Goal: Information Seeking & Learning: Compare options

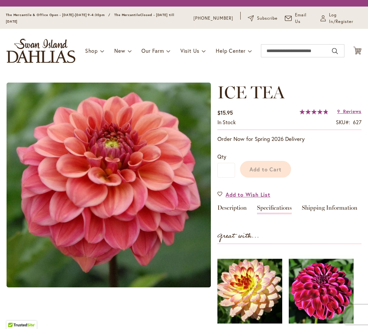
click at [275, 207] on link "Specifications" at bounding box center [274, 210] width 35 height 10
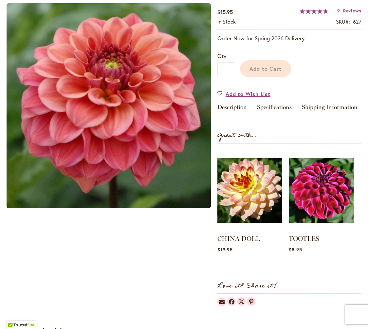
scroll to position [112, 0]
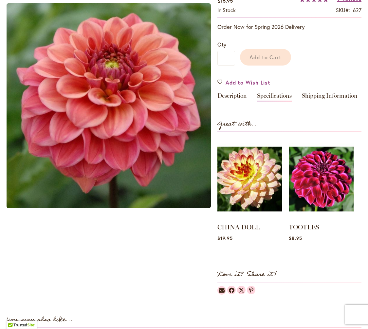
click at [282, 93] on link "Specifications" at bounding box center [274, 98] width 35 height 10
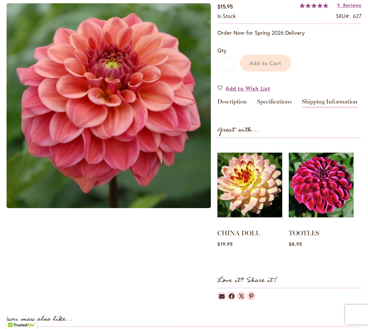
scroll to position [118, 0]
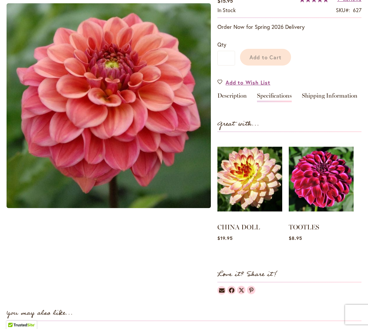
click at [274, 98] on link "Specifications" at bounding box center [274, 98] width 35 height 10
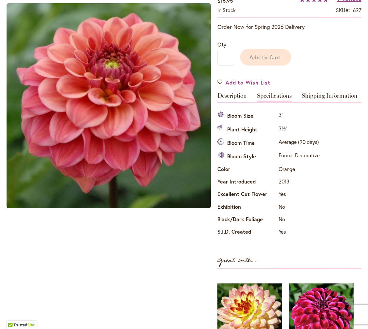
scroll to position [131, 0]
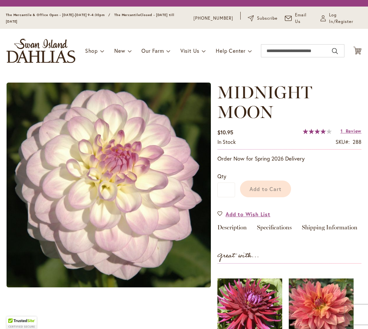
click at [272, 229] on link "Specifications" at bounding box center [274, 229] width 35 height 10
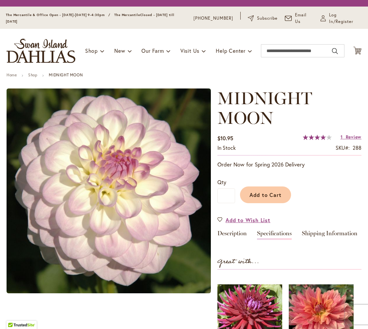
click at [277, 235] on link "Specifications" at bounding box center [274, 235] width 35 height 10
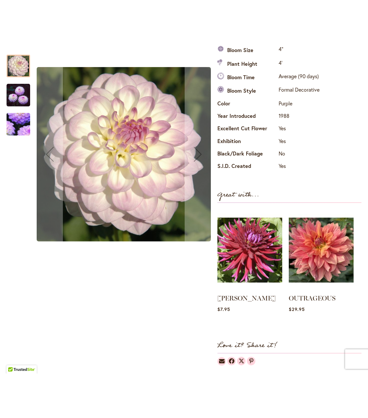
scroll to position [243, 0]
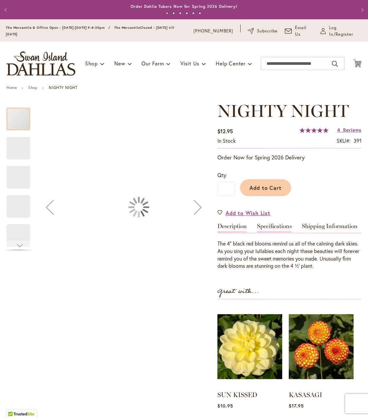
click at [271, 227] on link "Specifications" at bounding box center [274, 228] width 35 height 10
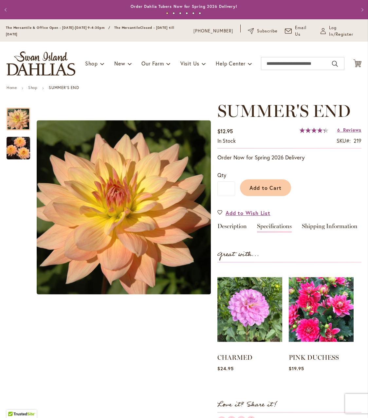
click at [278, 228] on link "Specifications" at bounding box center [274, 228] width 35 height 10
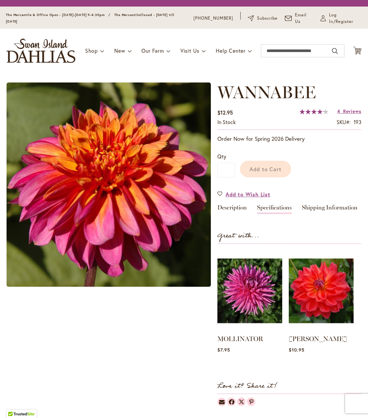
click at [276, 209] on link "Specifications" at bounding box center [274, 210] width 35 height 10
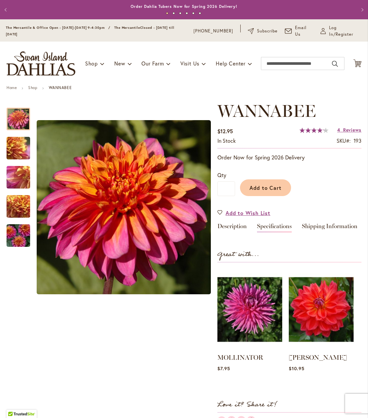
click at [272, 227] on link "Specifications" at bounding box center [274, 228] width 35 height 10
